Goal: Information Seeking & Learning: Learn about a topic

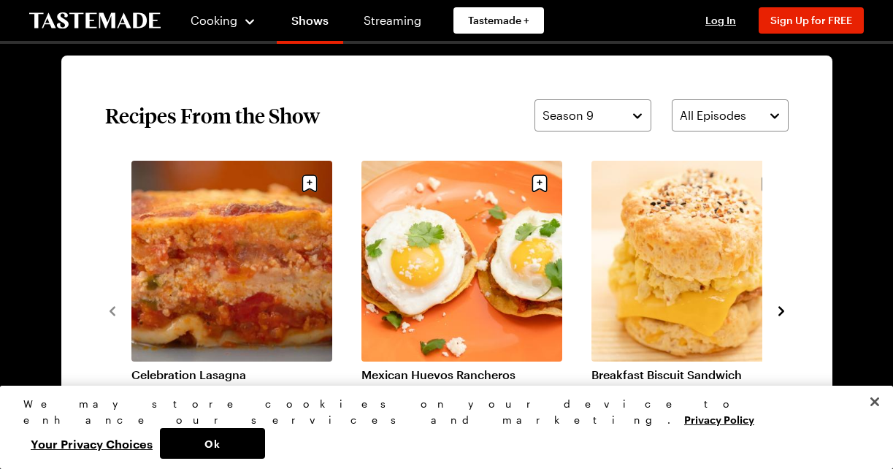
scroll to position [1022, 0]
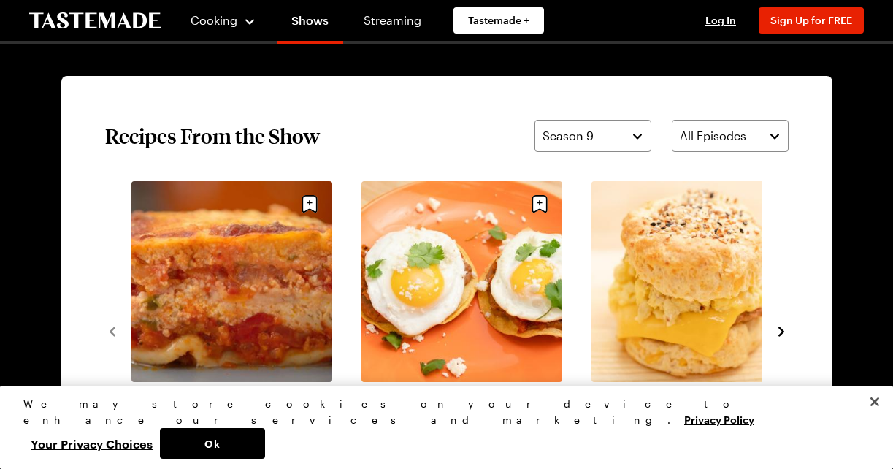
click at [780, 329] on icon "navigate to next item" at bounding box center [781, 330] width 6 height 9
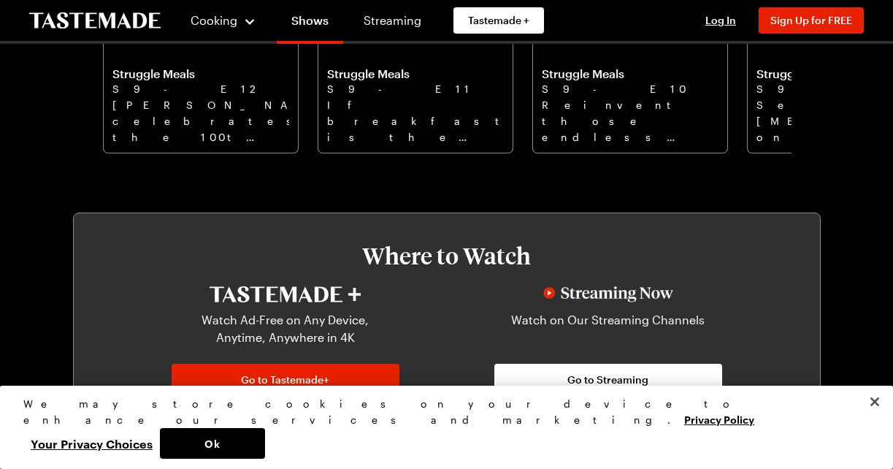
scroll to position [438, 0]
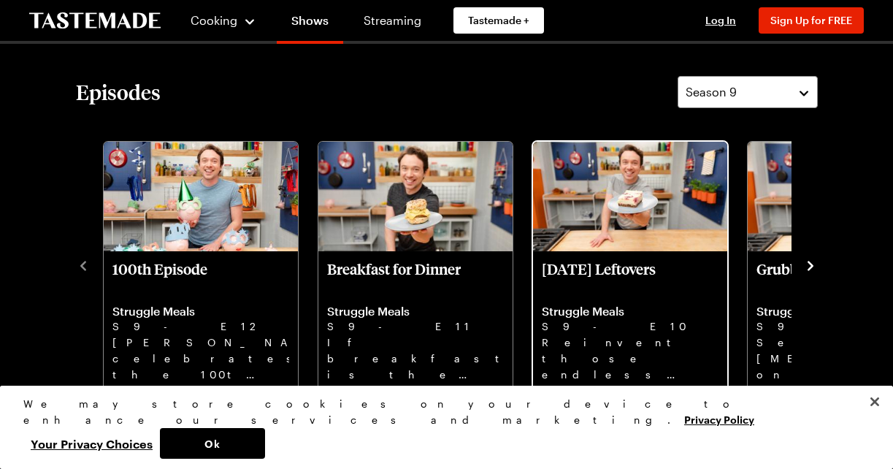
scroll to position [292, 0]
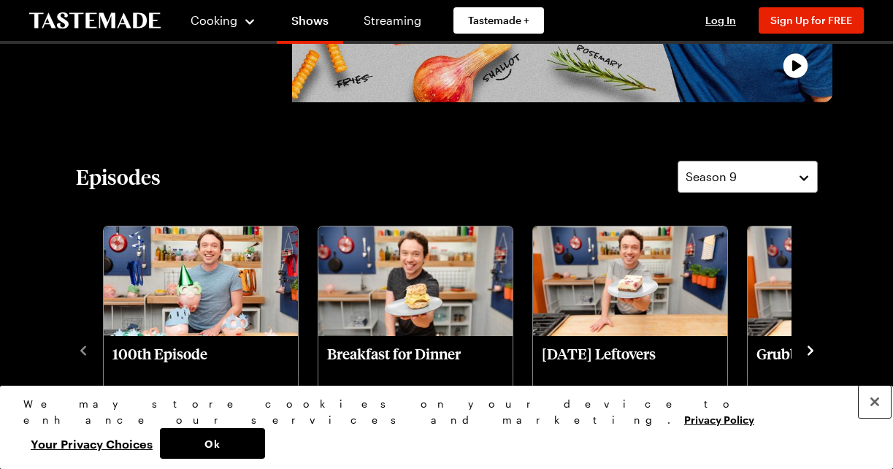
click at [871, 418] on button "Close" at bounding box center [874, 401] width 32 height 32
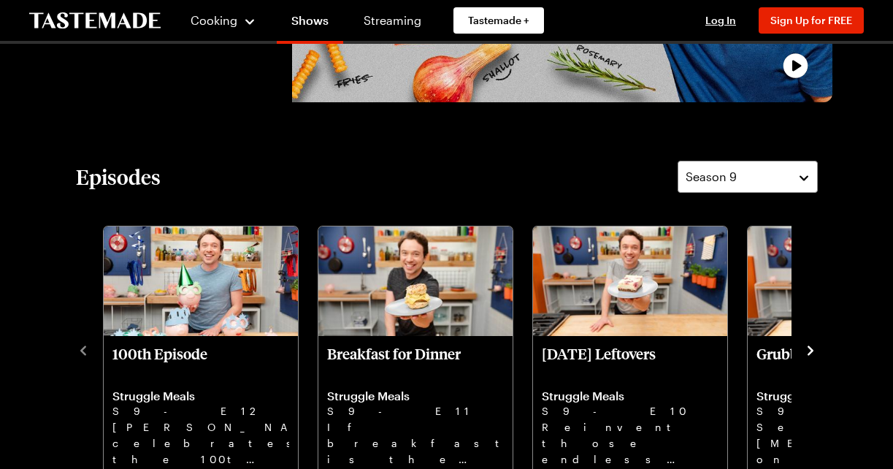
click at [85, 457] on div "100th Episode Struggle Meals S9 - E12 Frankie celebrates the 100th episode of S…" at bounding box center [447, 349] width 742 height 254
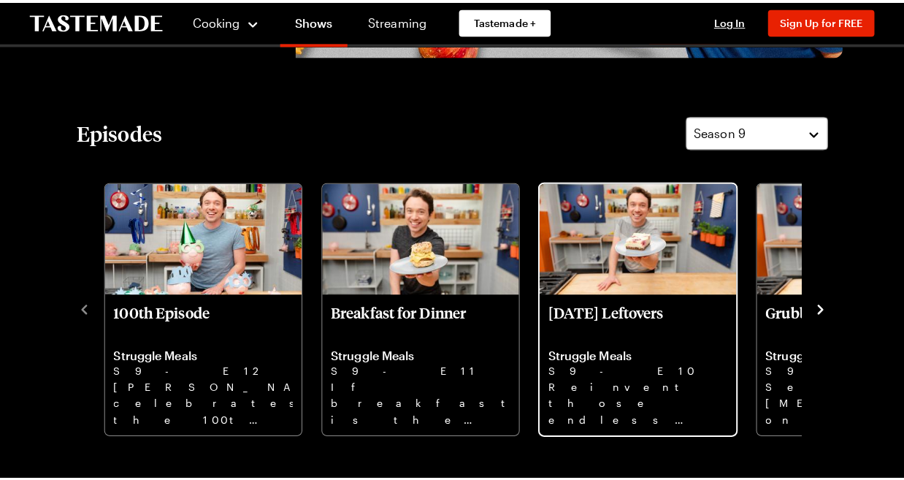
scroll to position [365, 0]
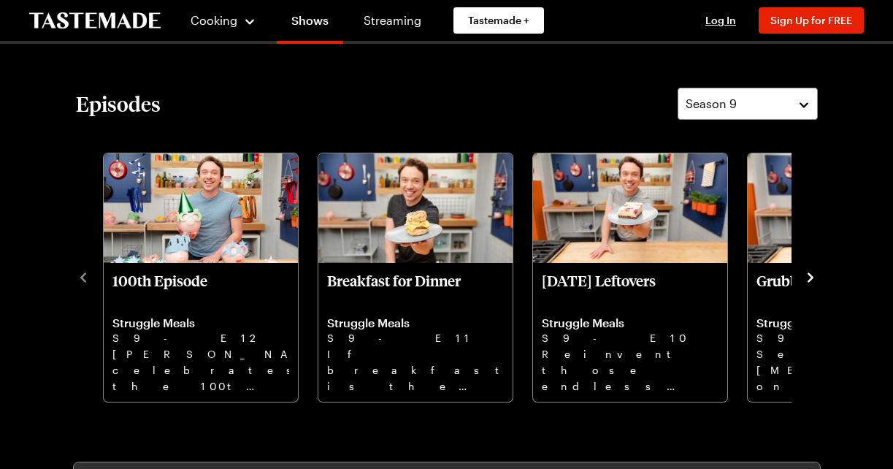
click at [811, 274] on icon "navigate to next item" at bounding box center [810, 277] width 15 height 15
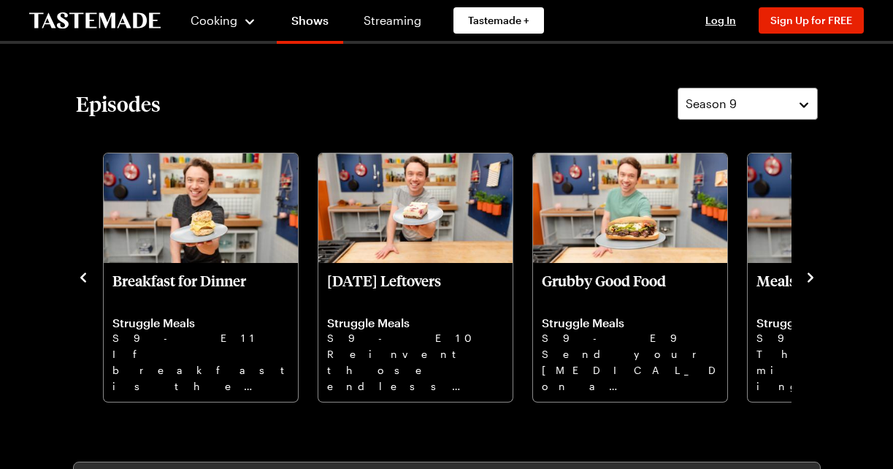
click at [811, 274] on icon "navigate to next item" at bounding box center [810, 277] width 15 height 15
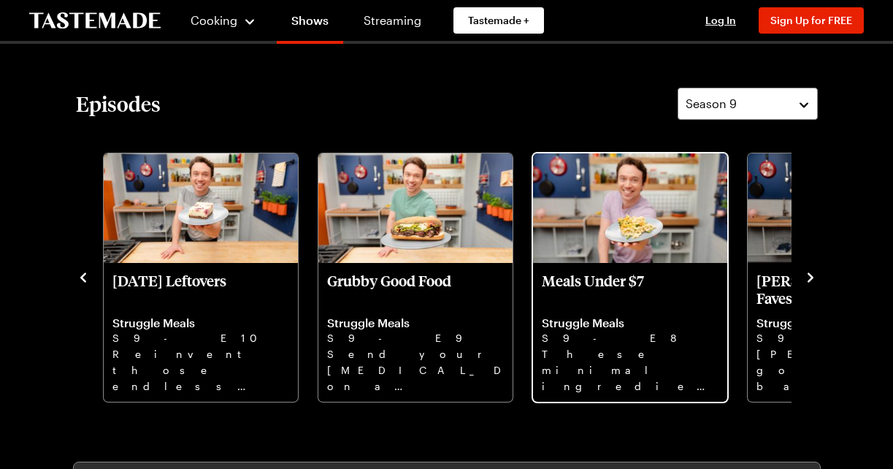
click at [615, 234] on img "Meals Under $7" at bounding box center [630, 207] width 194 height 109
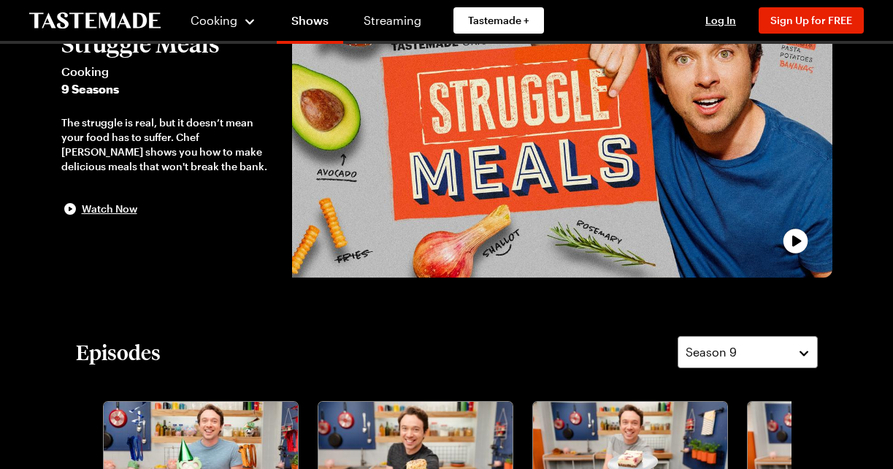
scroll to position [146, 0]
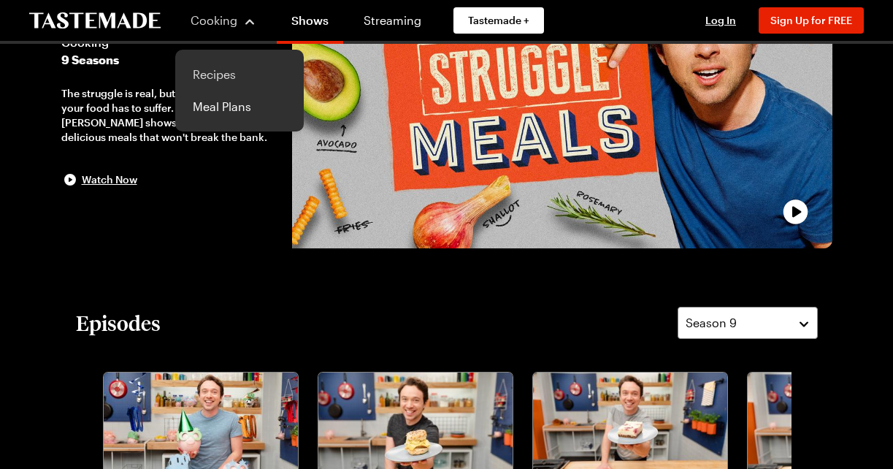
click at [211, 74] on link "Recipes" at bounding box center [239, 74] width 111 height 32
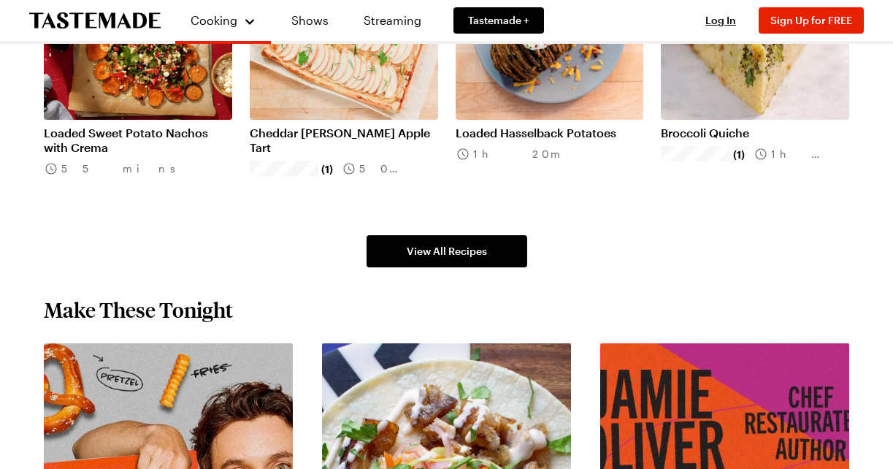
scroll to position [876, 0]
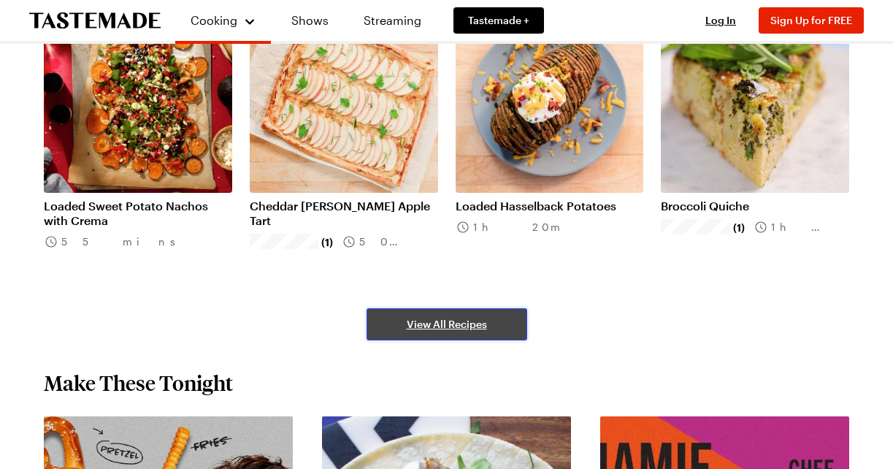
click at [435, 318] on span "View All Recipes" at bounding box center [447, 324] width 80 height 15
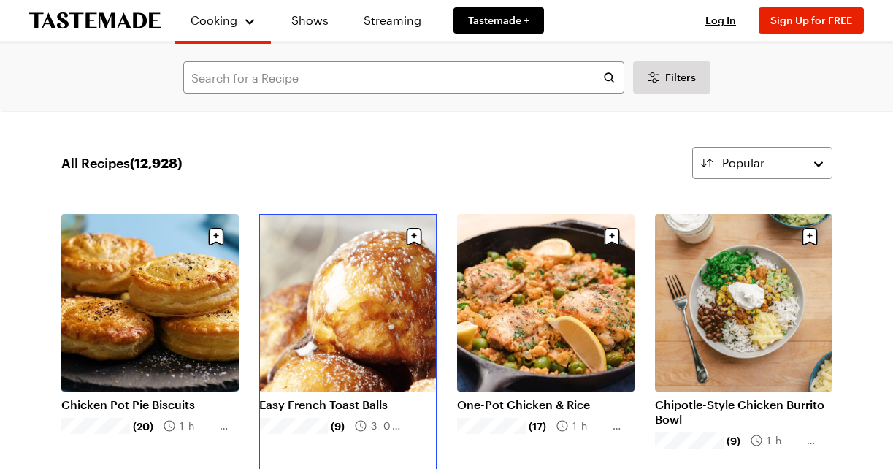
click at [358, 397] on link "Easy French Toast Balls" at bounding box center [347, 404] width 177 height 15
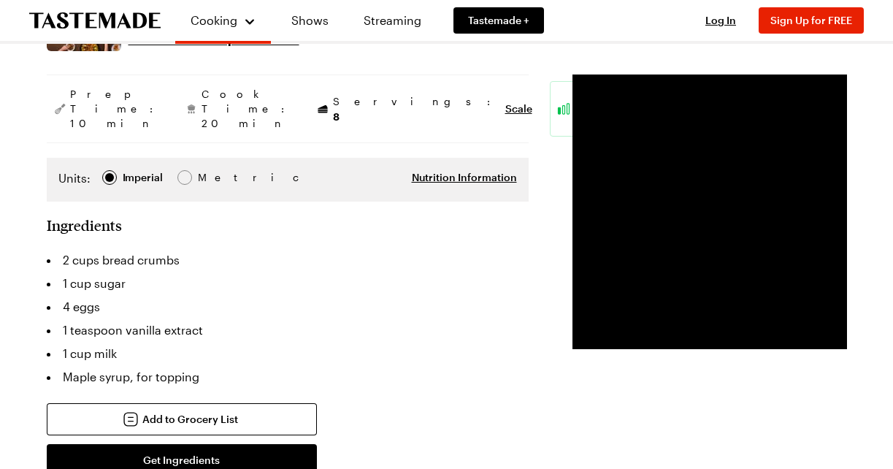
scroll to position [292, 0]
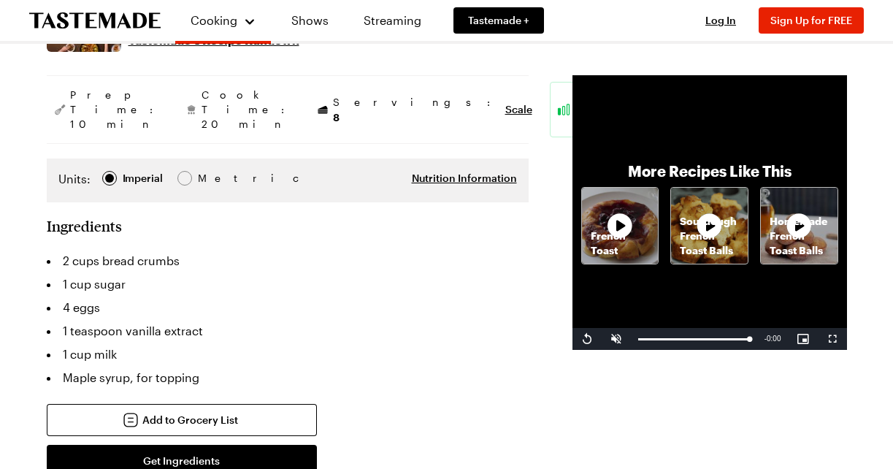
click at [372, 452] on div "Add to Grocery List Get Ingredients Powered by Chicory *Only 1 of each ingredie…" at bounding box center [288, 450] width 482 height 93
click at [380, 458] on div "Add to Grocery List Get Ingredients Powered by Chicory *Only 1 of each ingredie…" at bounding box center [288, 450] width 482 height 93
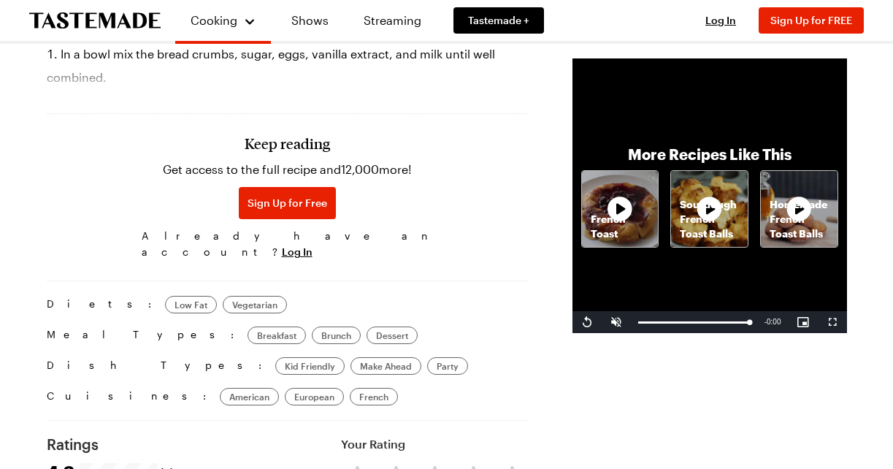
scroll to position [660, 0]
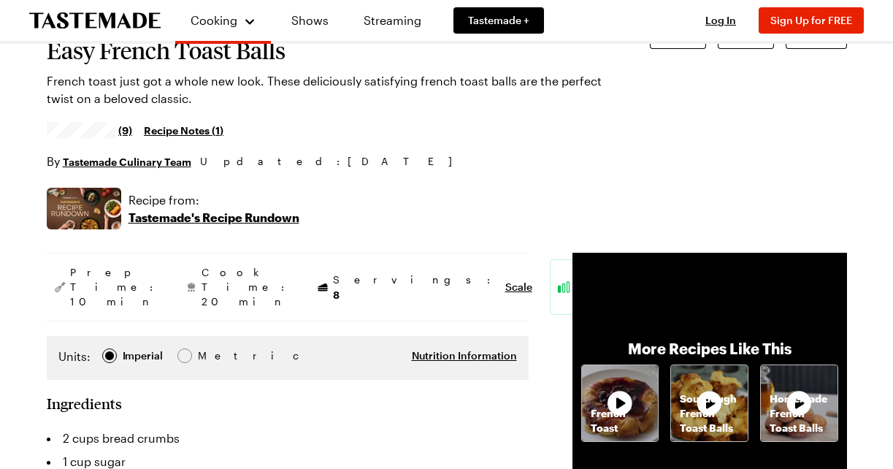
scroll to position [149, 0]
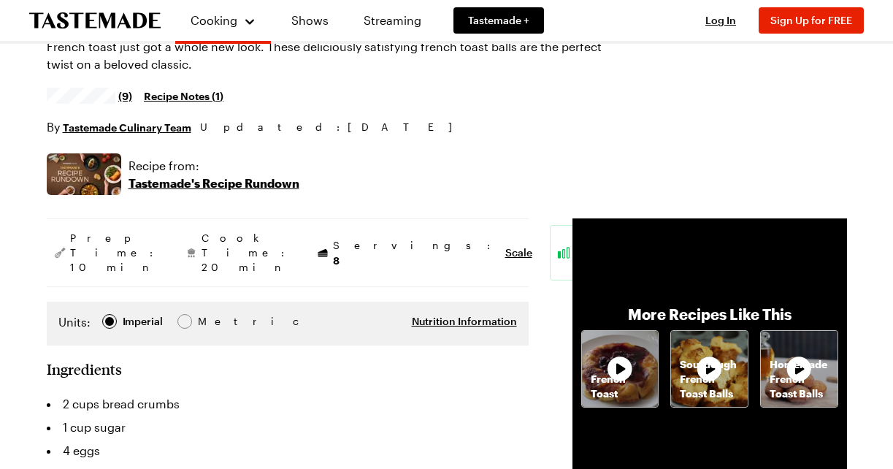
click at [388, 464] on li "1 teaspoon vanilla extract" at bounding box center [288, 473] width 482 height 23
